Goal: Information Seeking & Learning: Learn about a topic

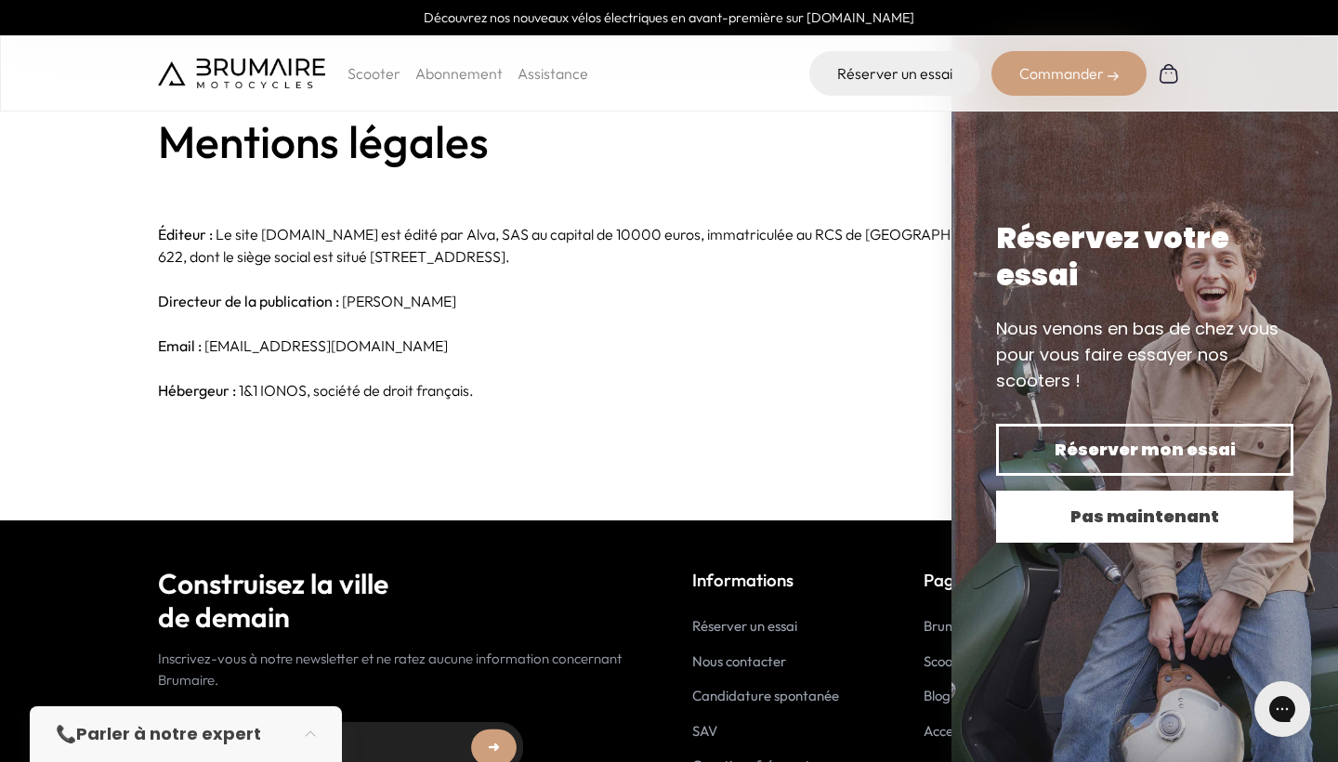
click at [1052, 518] on span "Pas maintenant" at bounding box center [1145, 517] width 232 height 26
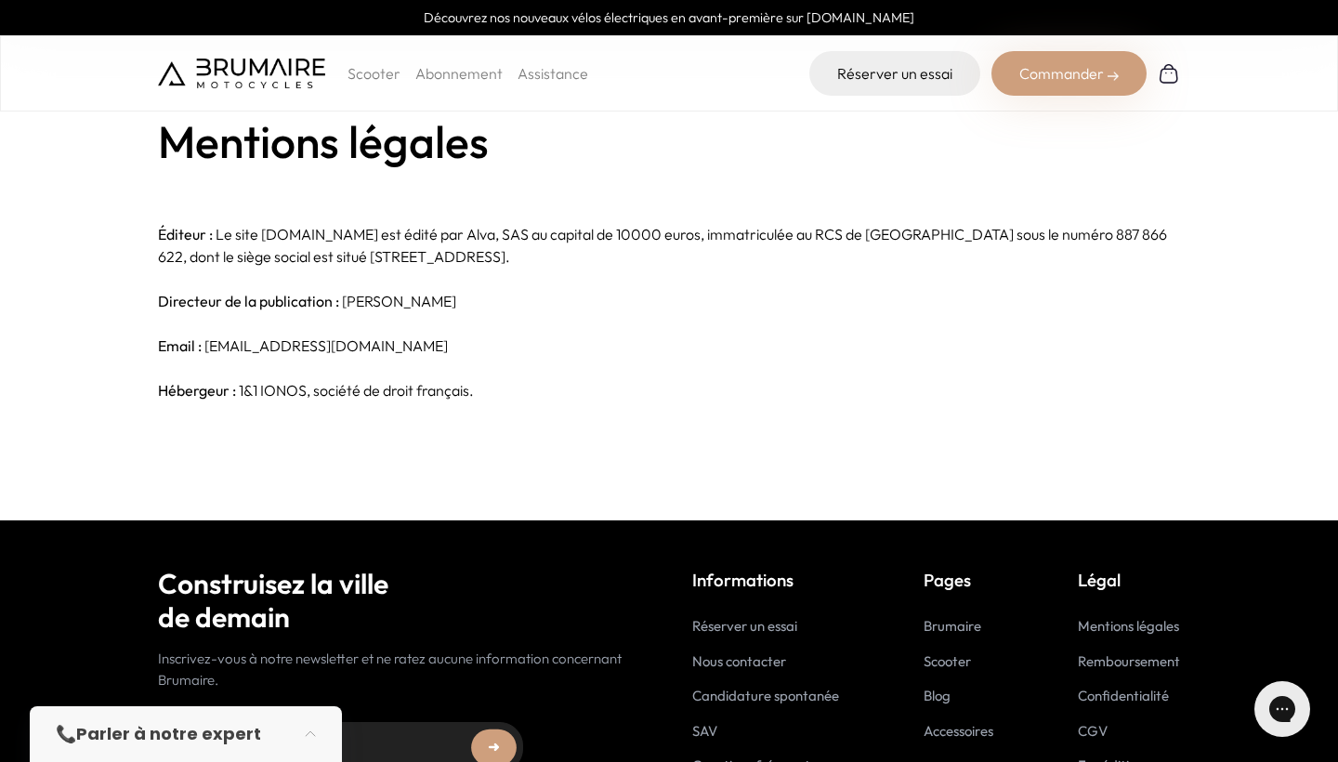
click at [373, 82] on p "Scooter" at bounding box center [374, 73] width 53 height 22
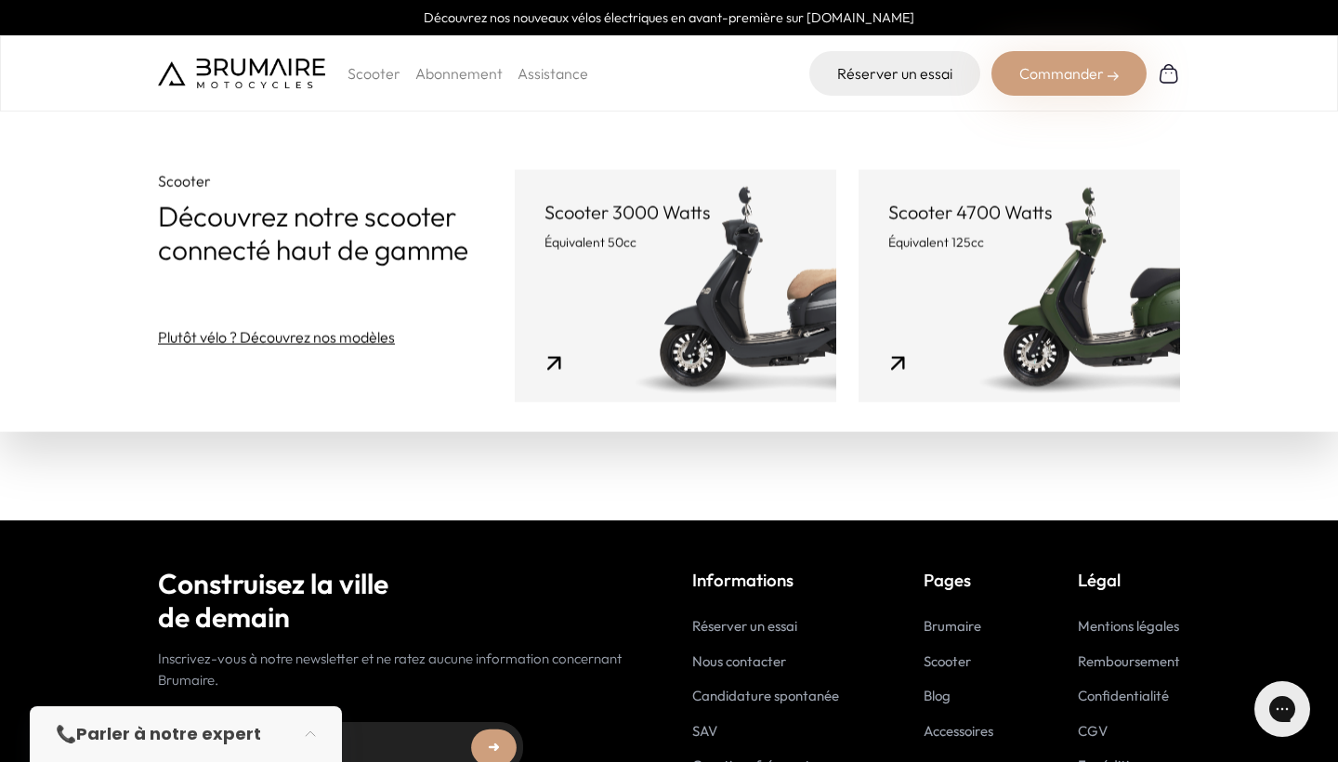
click at [373, 82] on p "Scooter" at bounding box center [374, 73] width 53 height 22
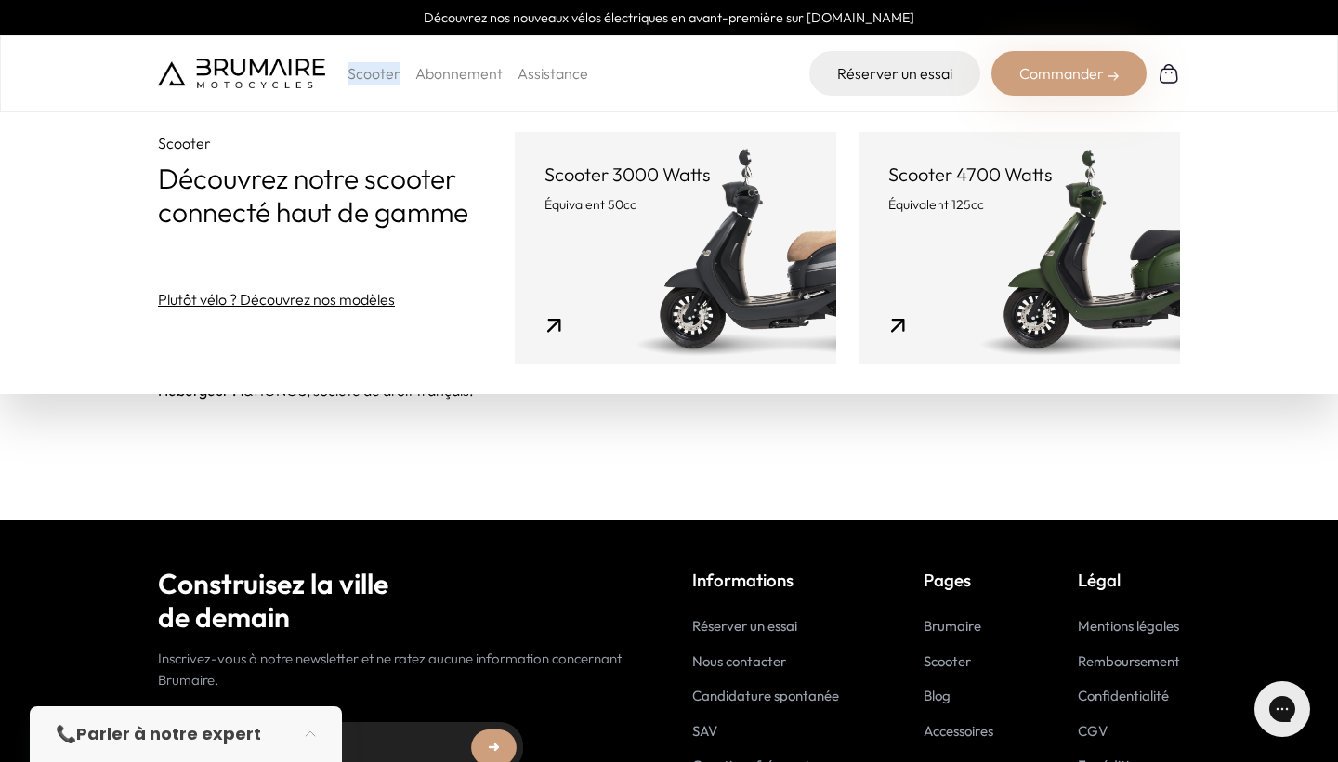
click at [440, 75] on link "Abonnement" at bounding box center [458, 73] width 87 height 19
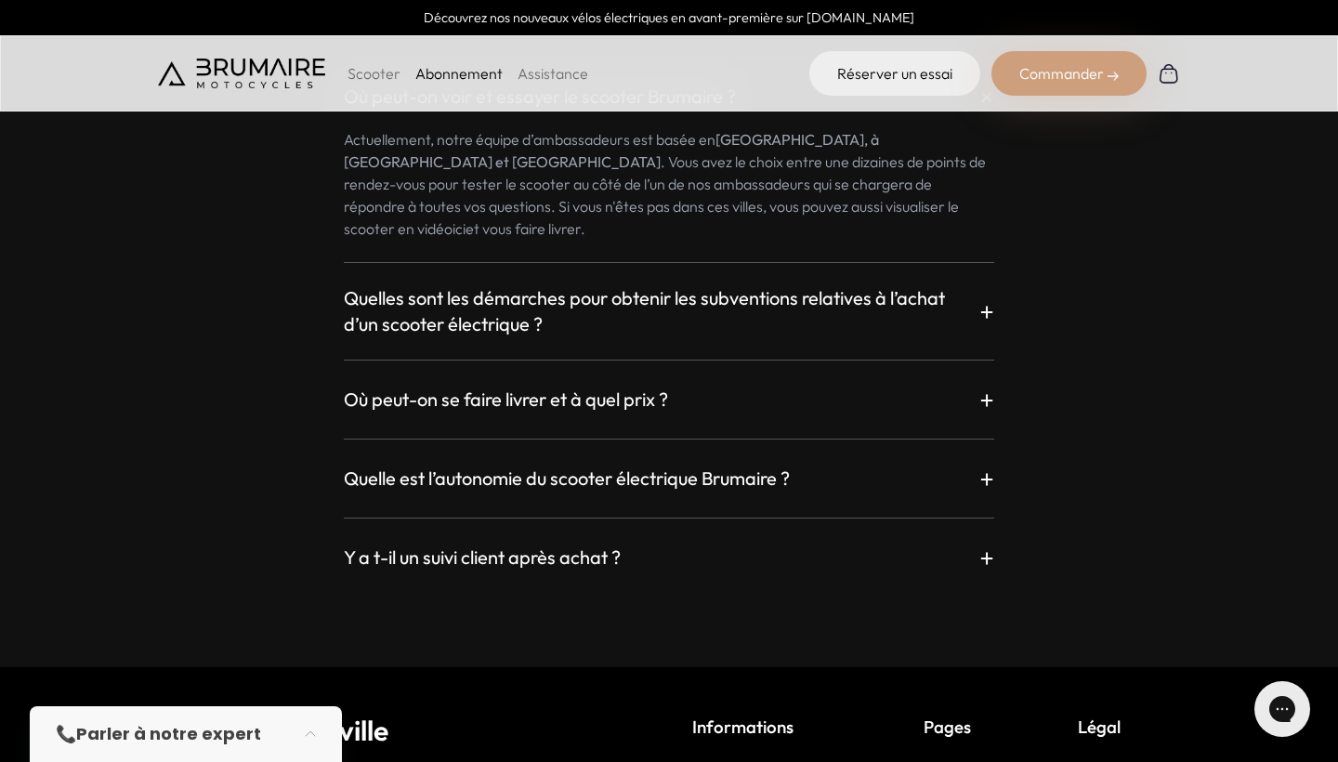
scroll to position [3367, 0]
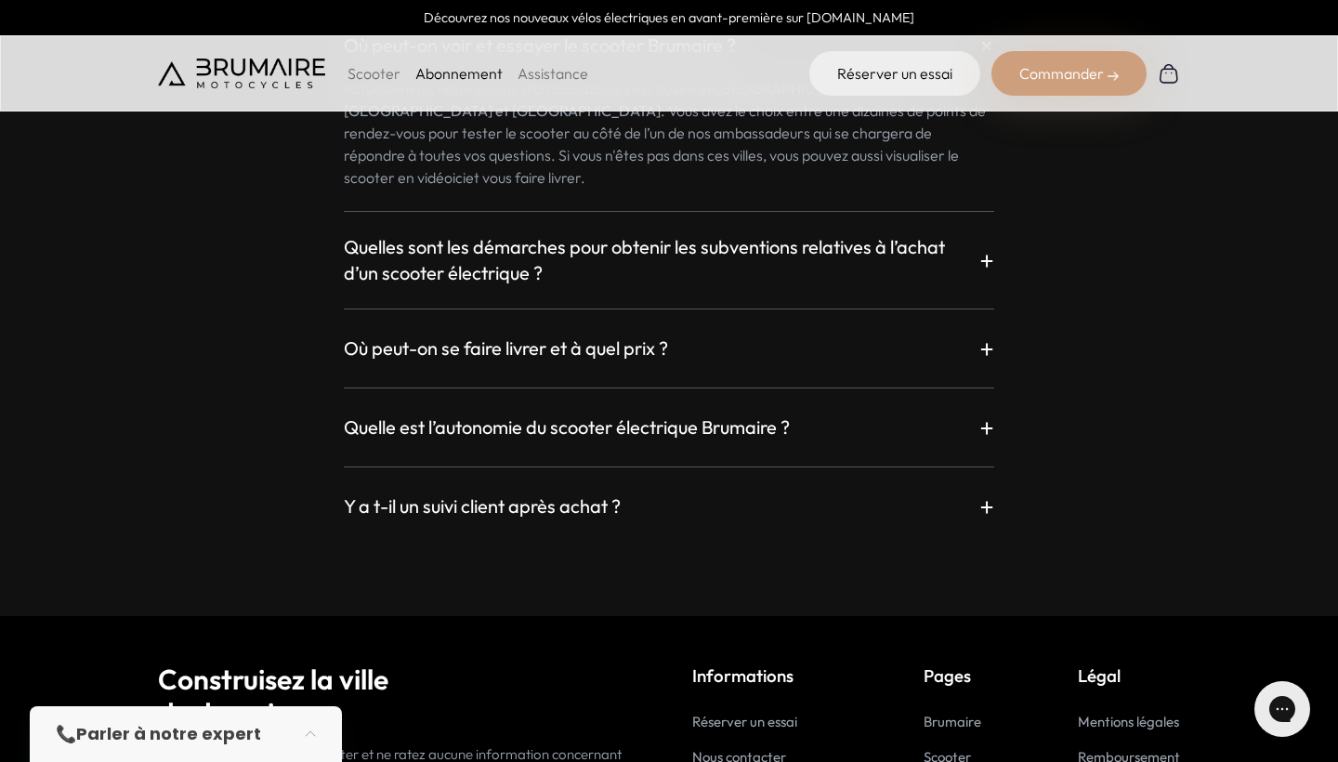
click at [676, 490] on div "Y a t-il un suivi client après achat ? +" at bounding box center [669, 506] width 650 height 33
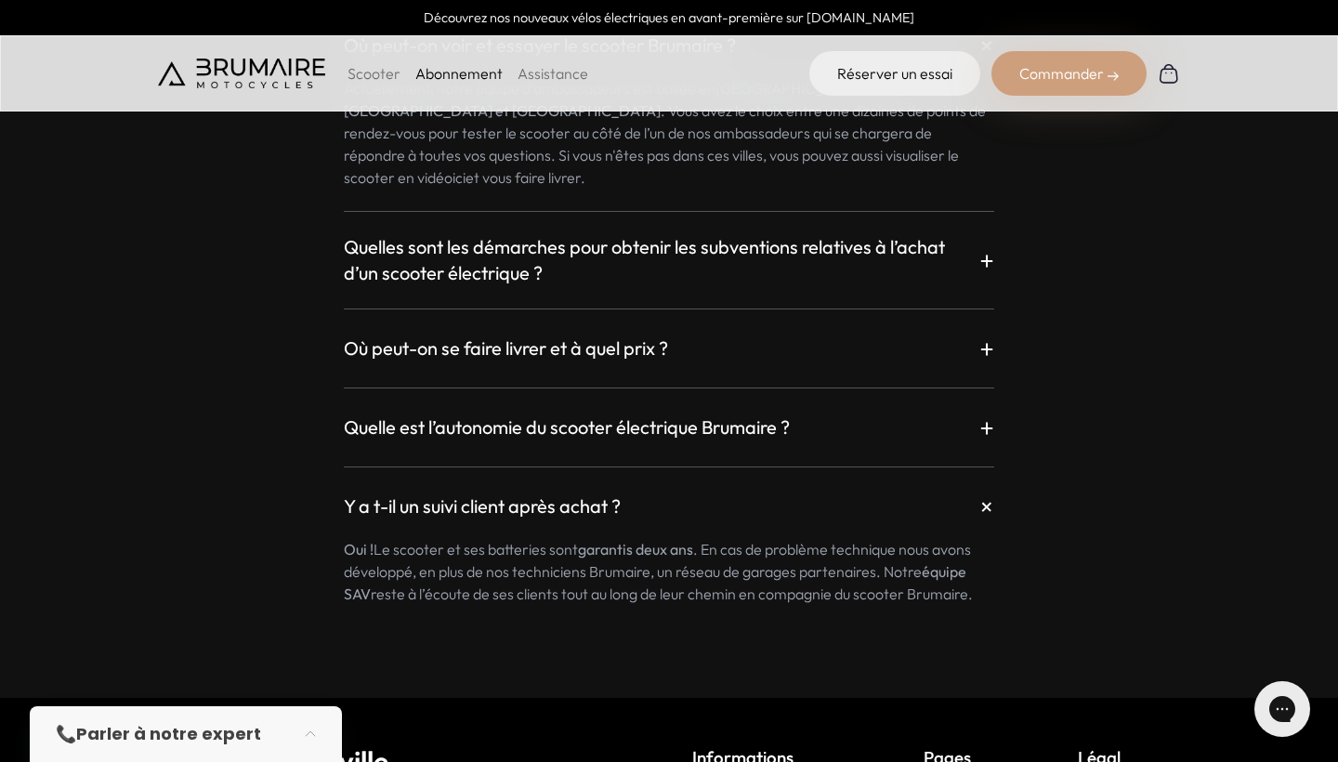
scroll to position [3394, 0]
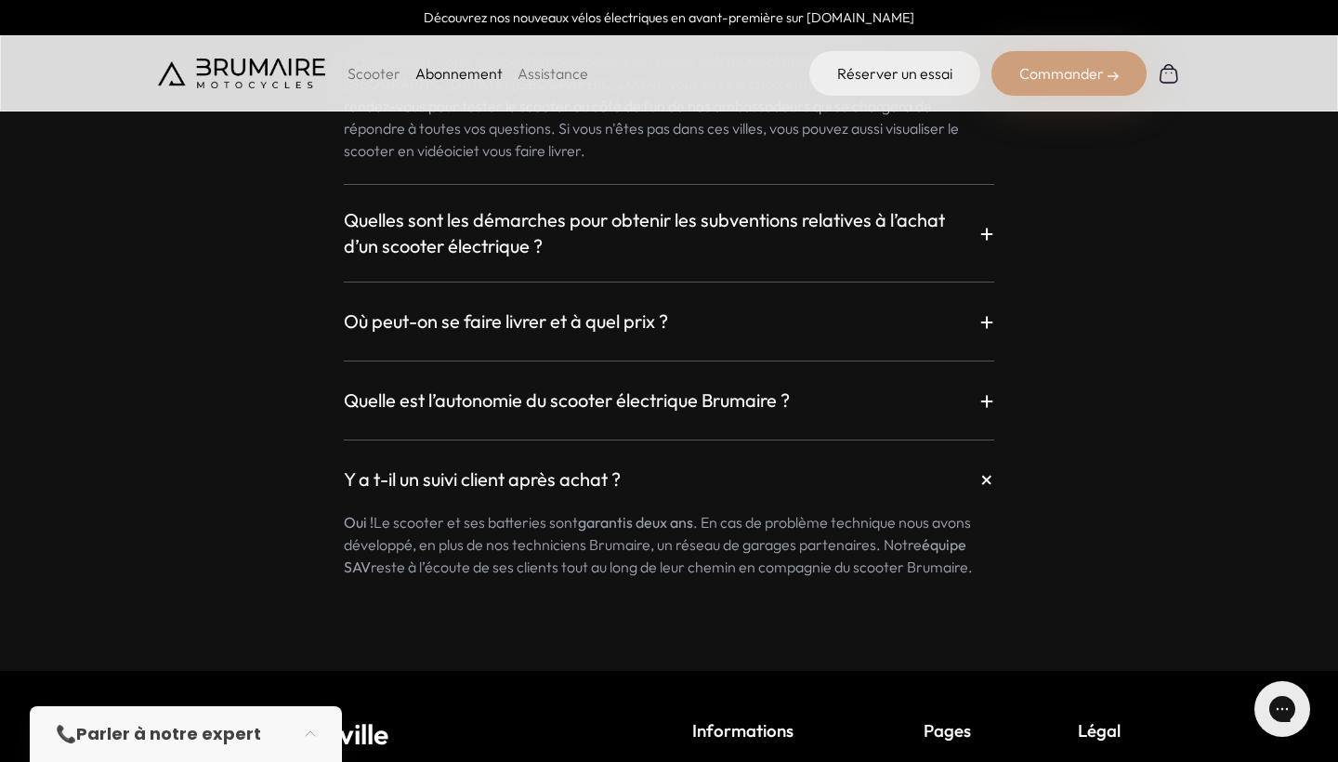
click at [703, 305] on div "Où peut-on se faire livrer et à quel prix ? +" at bounding box center [669, 321] width 650 height 33
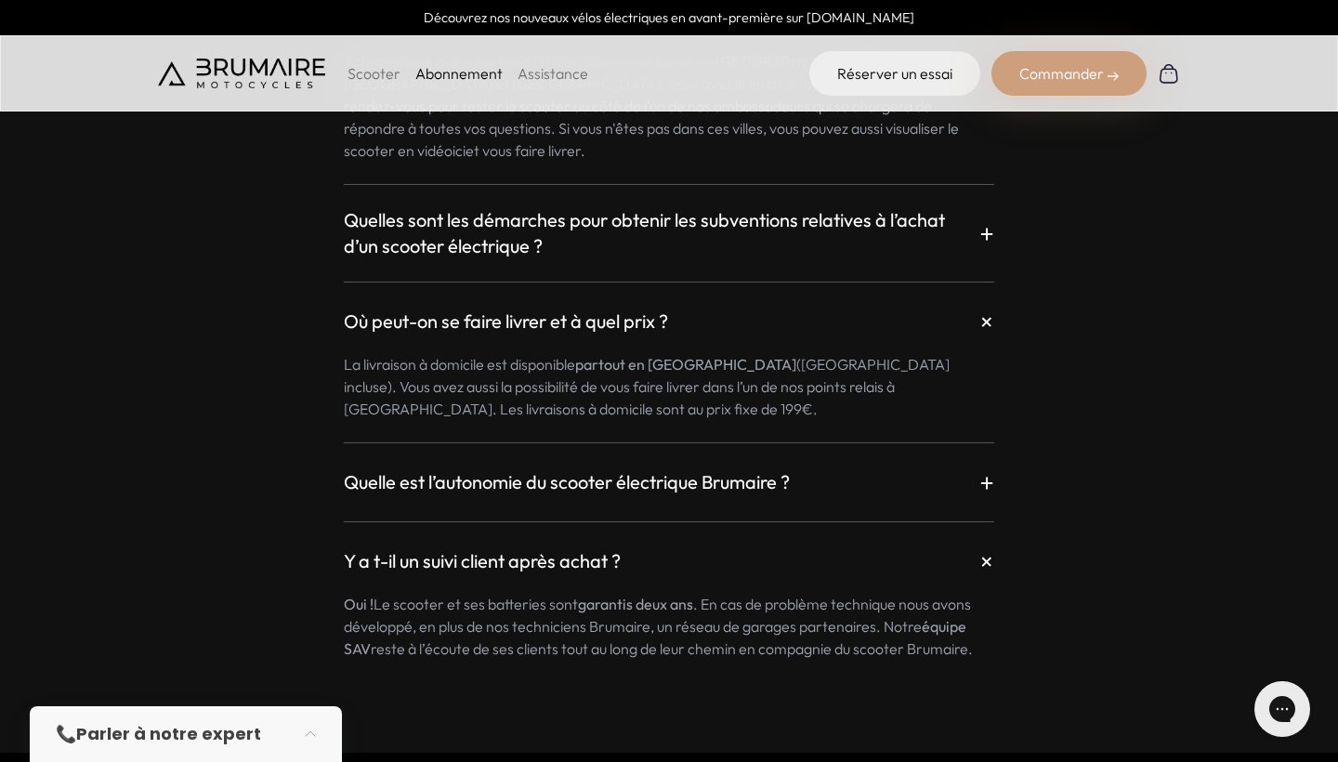
click at [717, 486] on div "Où peut-on voir et essayer le scooter Brumaire ? + Actuellement, notre équipe d…" at bounding box center [669, 307] width 1022 height 703
click at [728, 475] on div "Où peut-on voir et essayer le scooter Brumaire ? + Actuellement, notre équipe d…" at bounding box center [669, 307] width 1022 height 703
click at [751, 469] on h3 "Quelle est l’autonomie du scooter électrique Brumaire ?" at bounding box center [567, 482] width 446 height 26
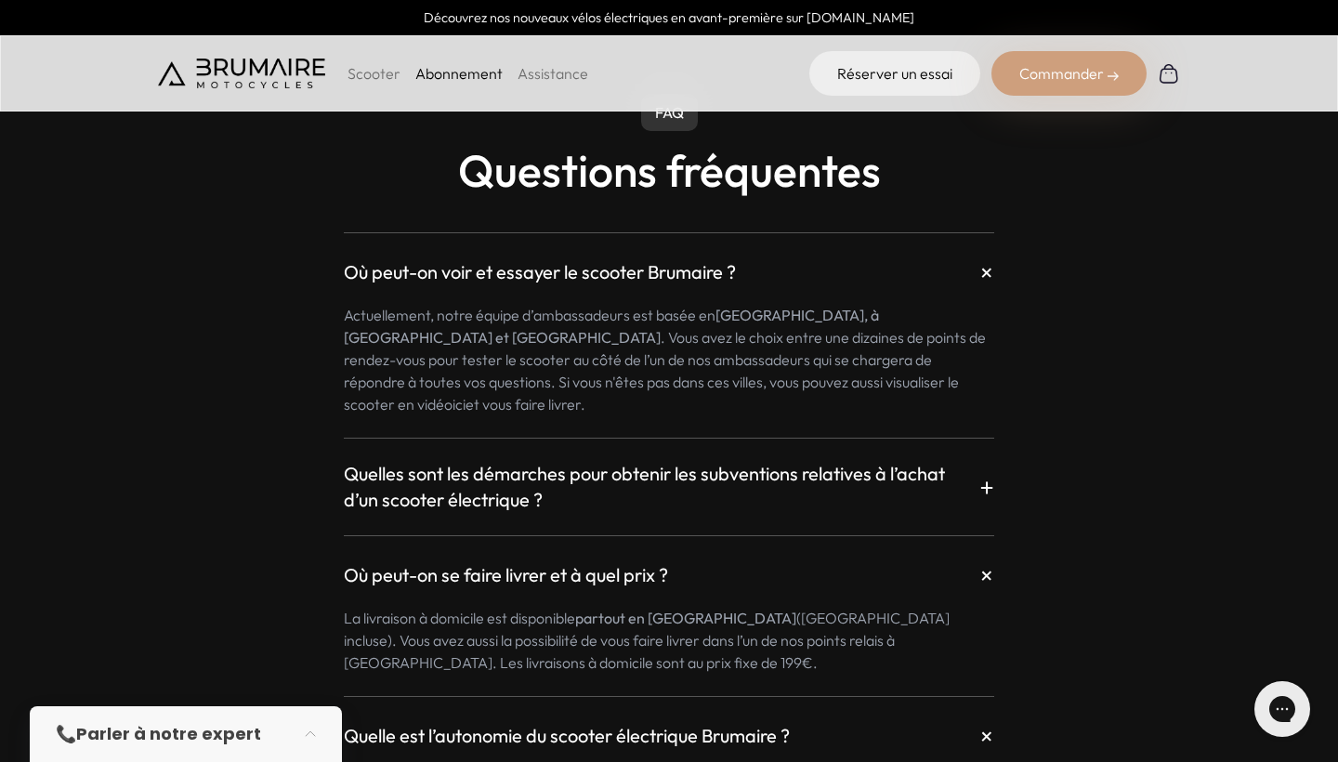
scroll to position [3145, 0]
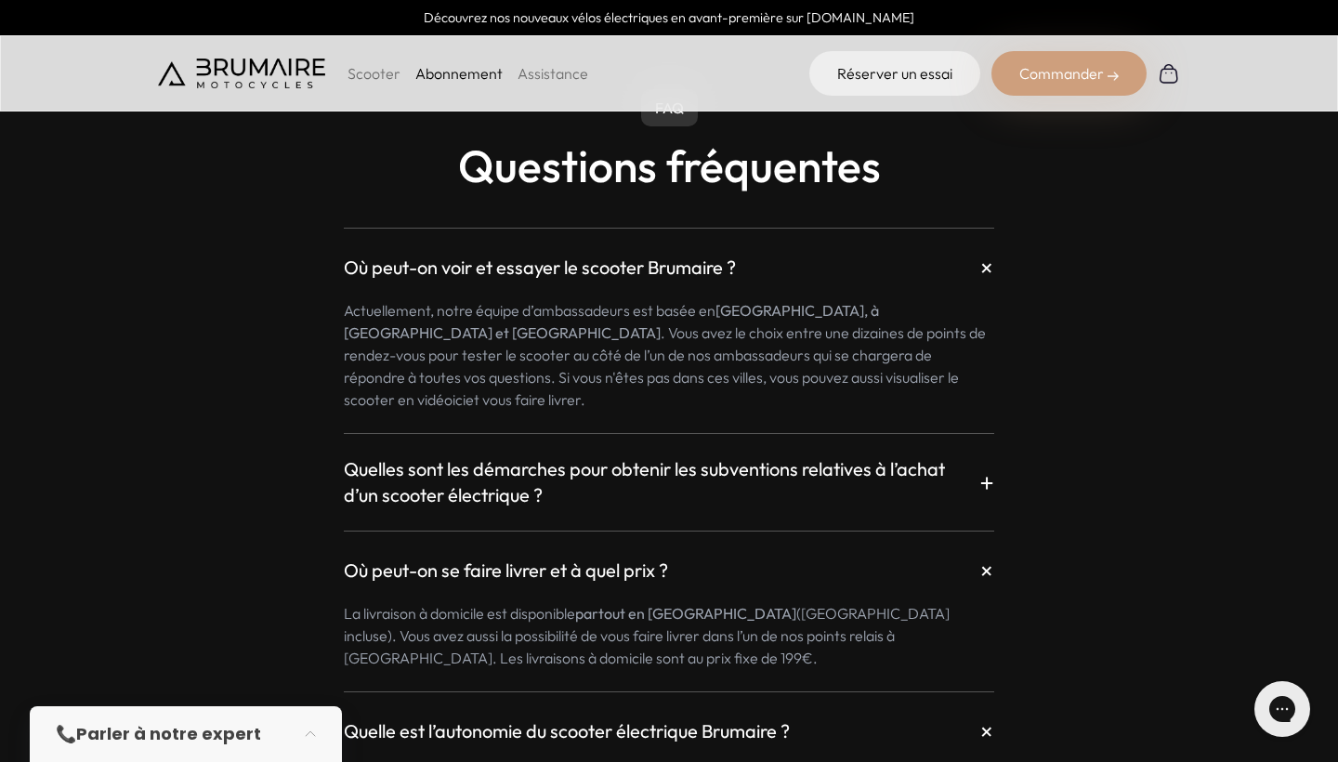
click at [751, 466] on h3 "Quelles sont les démarches pour obtenir les subventions relatives à l’achat d’u…" at bounding box center [662, 482] width 636 height 52
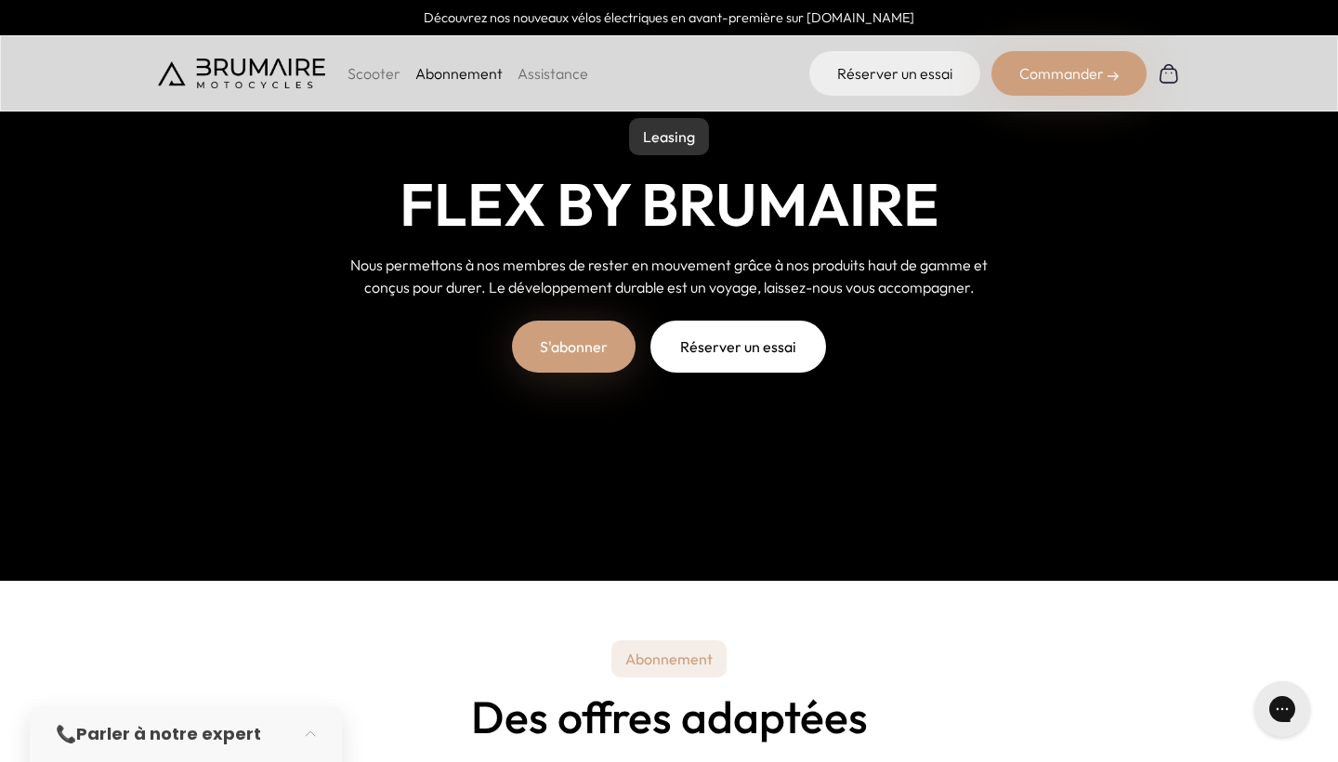
scroll to position [143, 0]
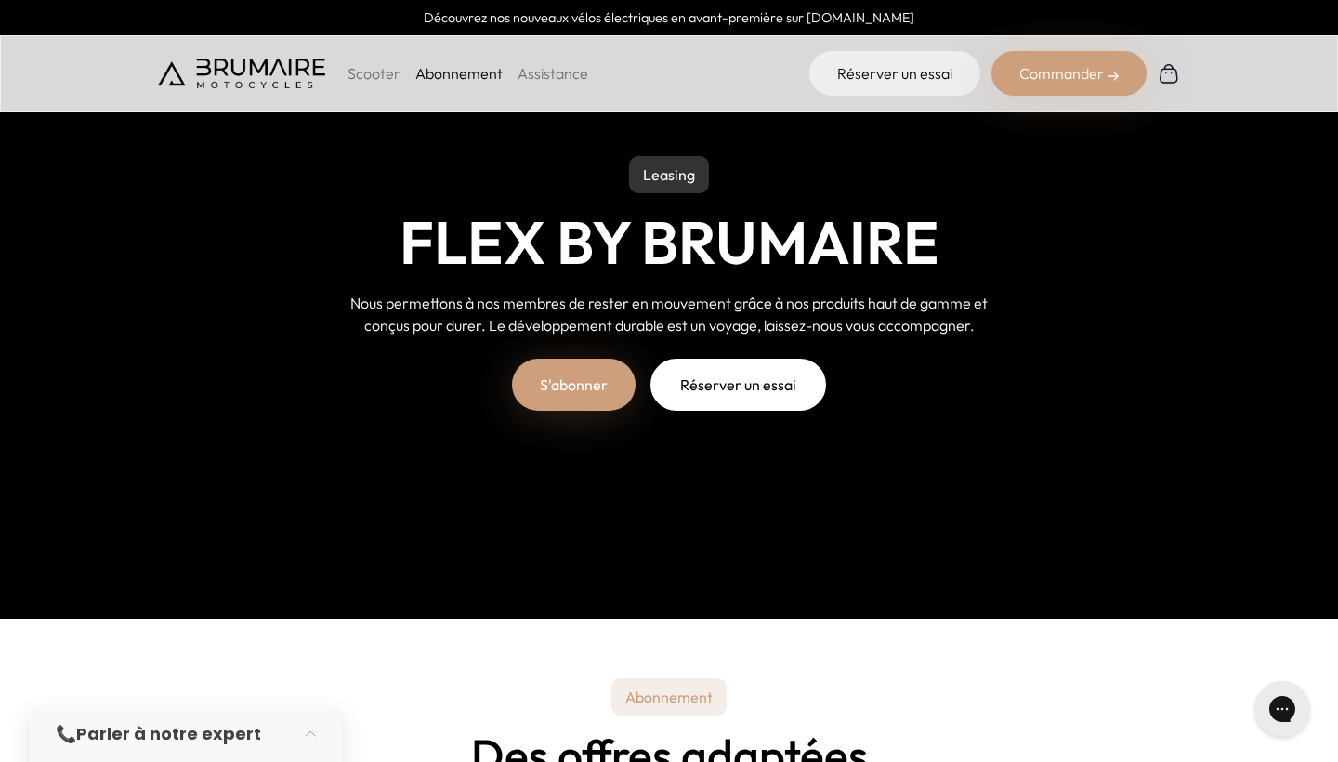
click at [369, 83] on p "Scooter" at bounding box center [374, 73] width 53 height 22
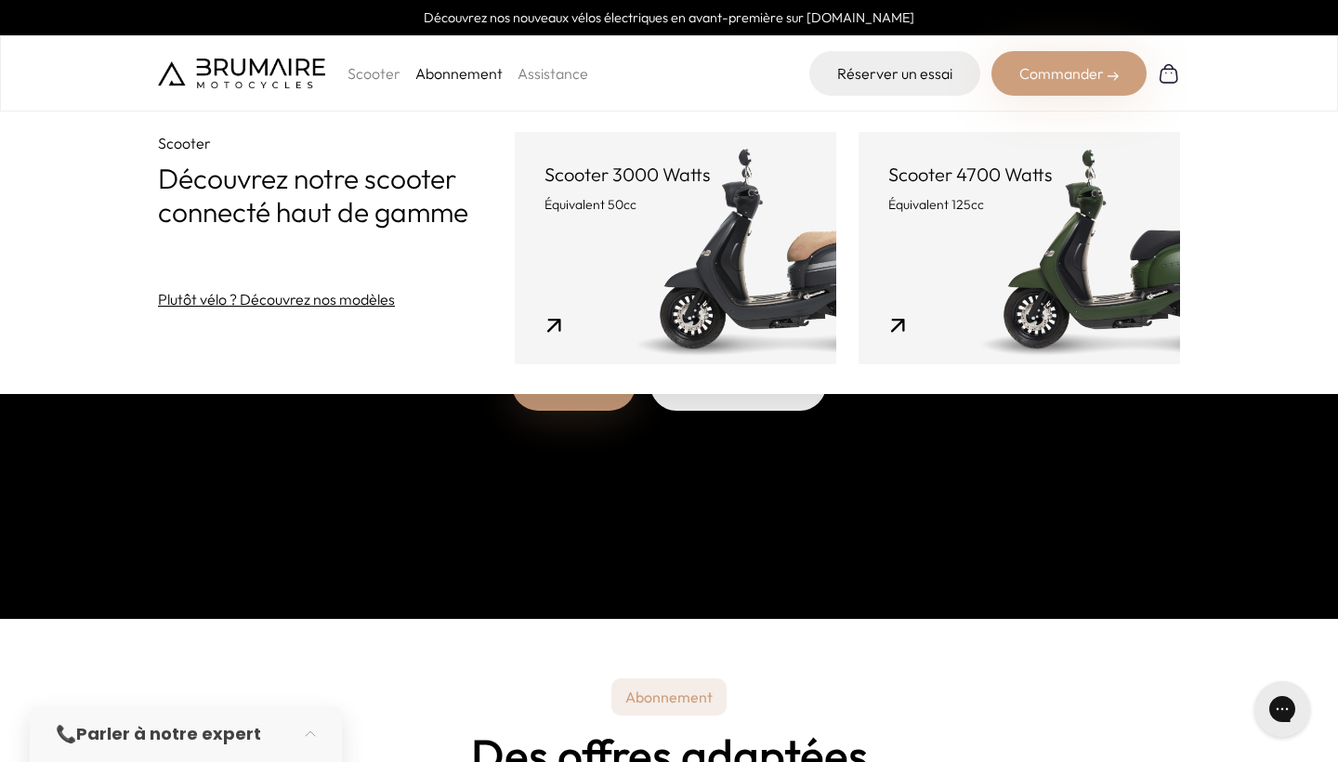
click at [912, 239] on link "Scooter 4700 Watts Équivalent 125cc" at bounding box center [1019, 248] width 321 height 232
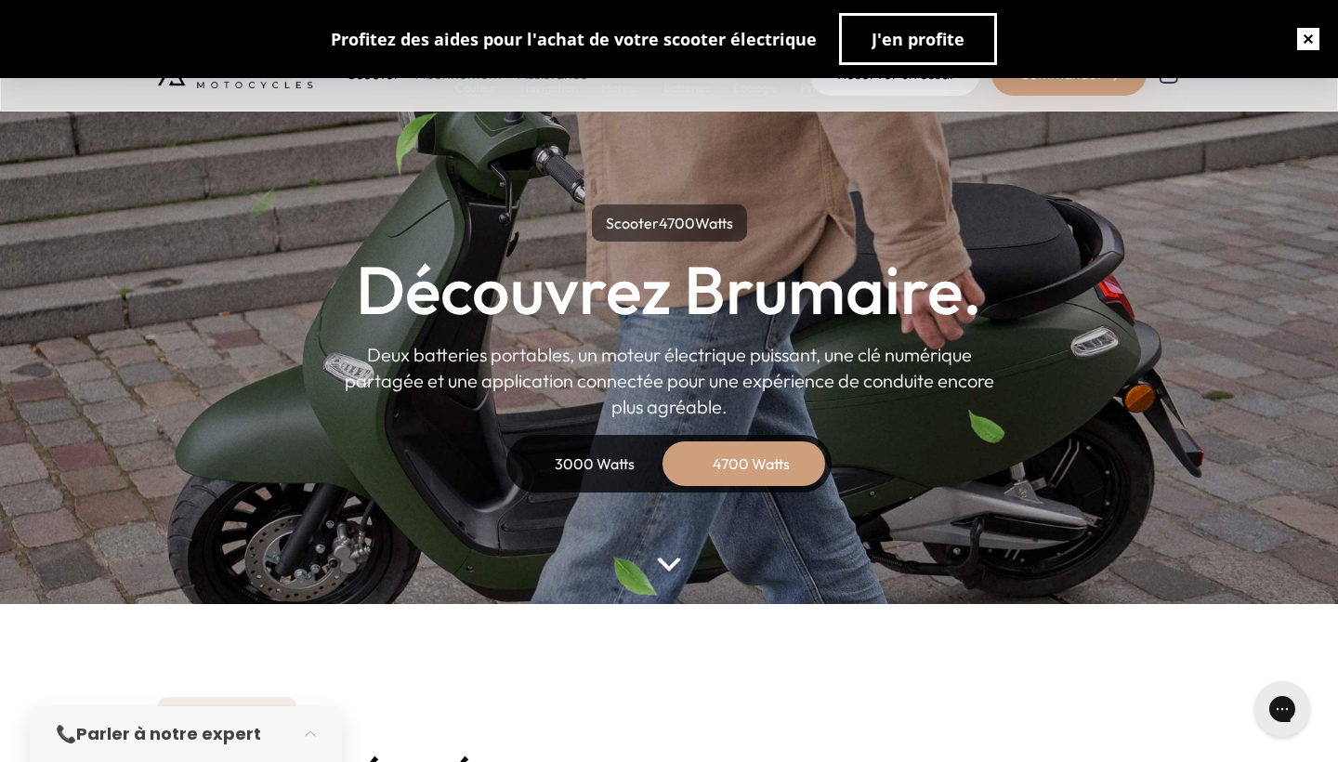
click at [1305, 55] on button "button" at bounding box center [1308, 38] width 59 height 59
